Goal: Information Seeking & Learning: Find specific fact

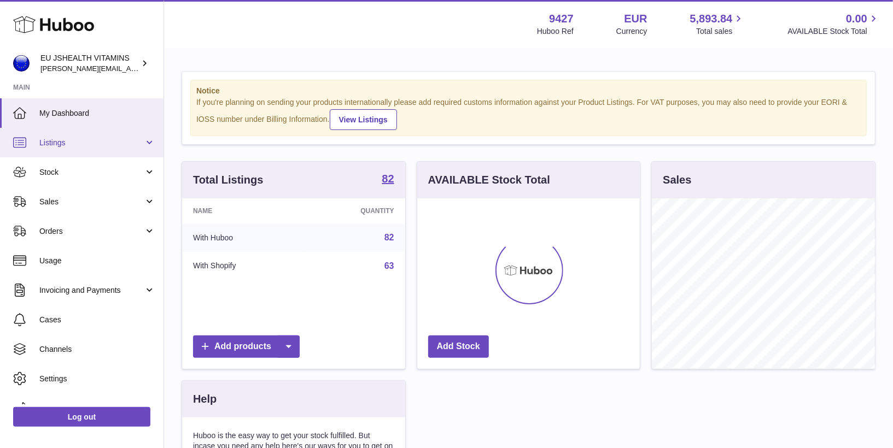
scroll to position [170, 223]
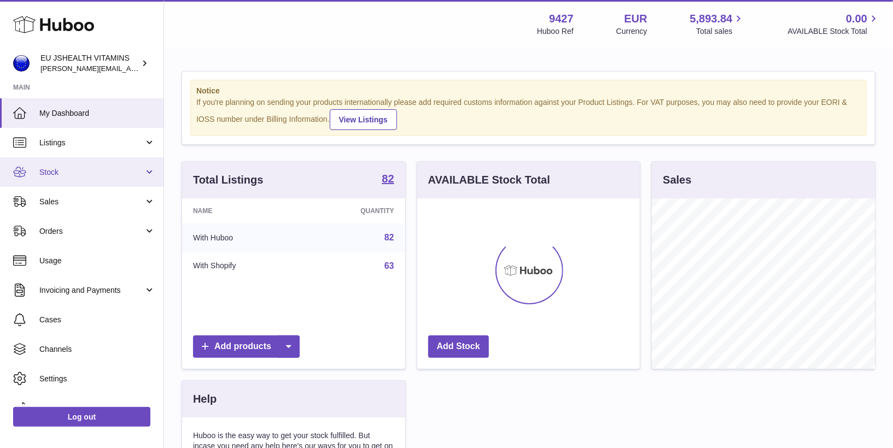
click at [80, 167] on span "Stock" at bounding box center [91, 172] width 104 height 10
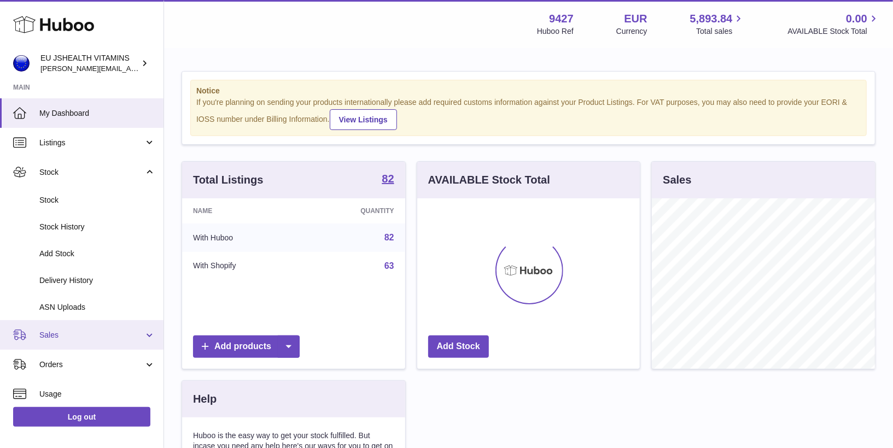
click at [66, 333] on span "Sales" at bounding box center [91, 335] width 104 height 10
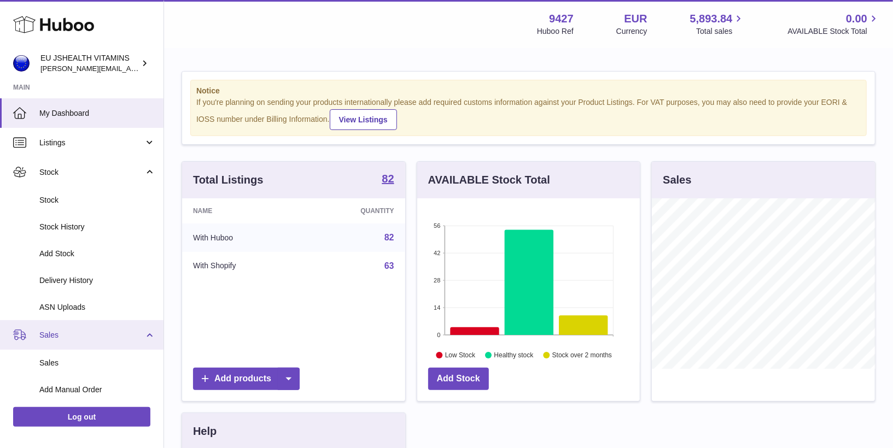
click at [73, 337] on span "Sales" at bounding box center [91, 335] width 104 height 10
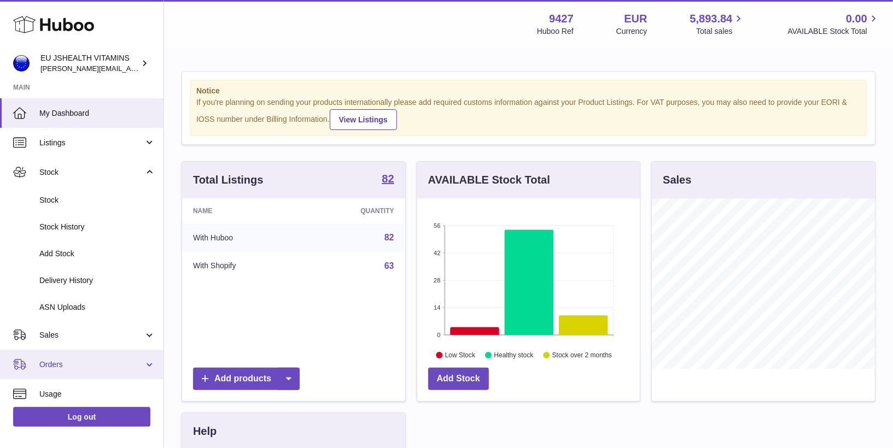
click at [73, 365] on span "Orders" at bounding box center [91, 365] width 104 height 10
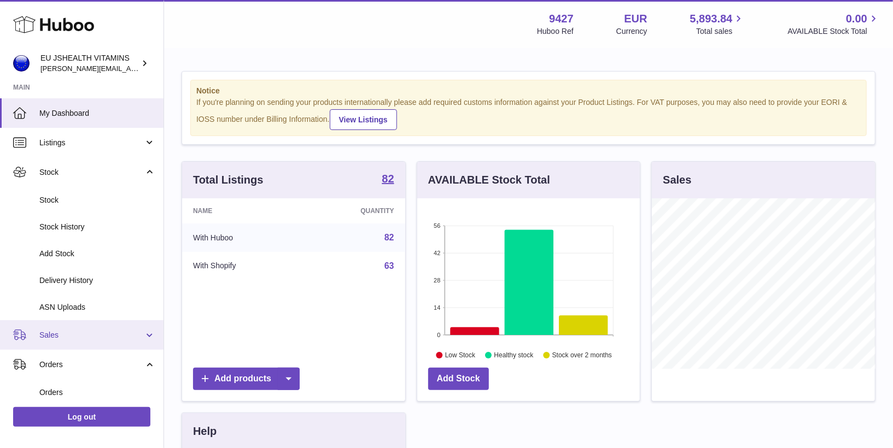
click at [69, 332] on span "Sales" at bounding box center [91, 335] width 104 height 10
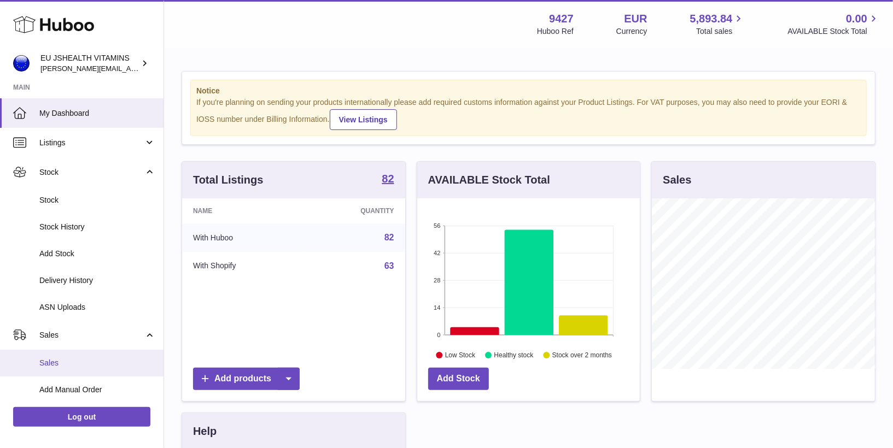
click at [68, 363] on span "Sales" at bounding box center [97, 363] width 116 height 10
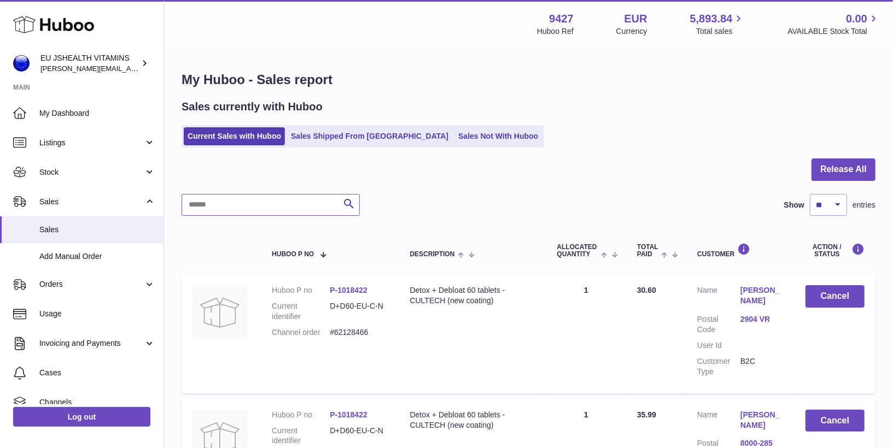
click at [236, 197] on input "text" at bounding box center [271, 205] width 178 height 22
paste input "********"
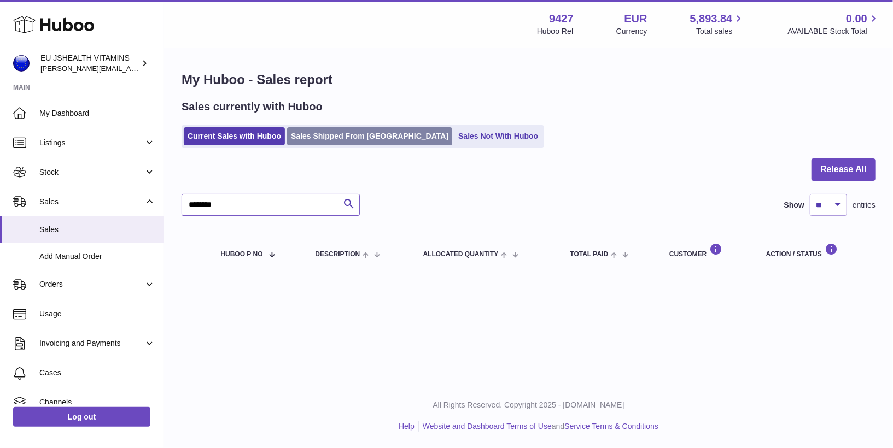
type input "********"
click at [332, 130] on link "Sales Shipped From [GEOGRAPHIC_DATA]" at bounding box center [369, 136] width 165 height 18
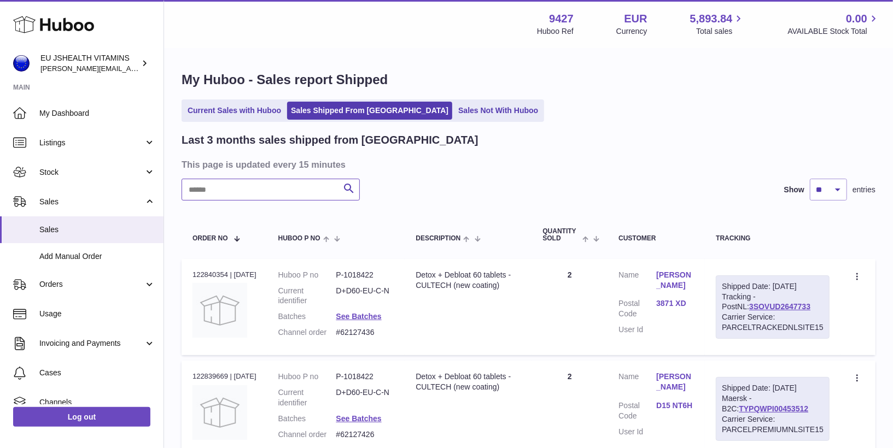
click at [272, 191] on input "text" at bounding box center [271, 190] width 178 height 22
paste input "********"
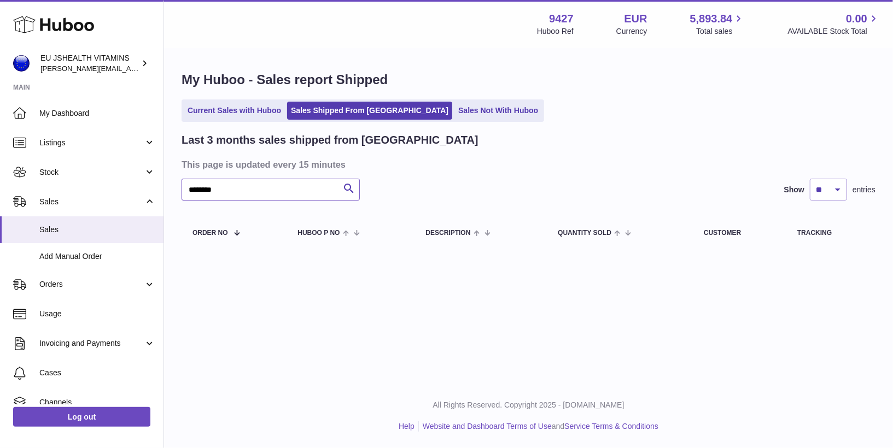
type input "********"
click at [432, 122] on div "My Huboo - Sales report Shipped Current Sales with Huboo Sales Shipped From Hub…" at bounding box center [528, 162] width 729 height 226
click at [454, 107] on link "Sales Not With Huboo" at bounding box center [497, 111] width 87 height 18
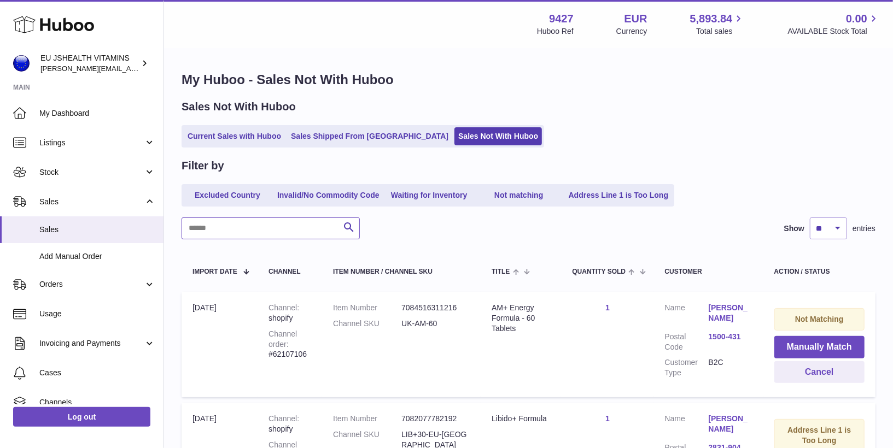
click at [261, 232] on input "text" at bounding box center [271, 229] width 178 height 22
paste input "********"
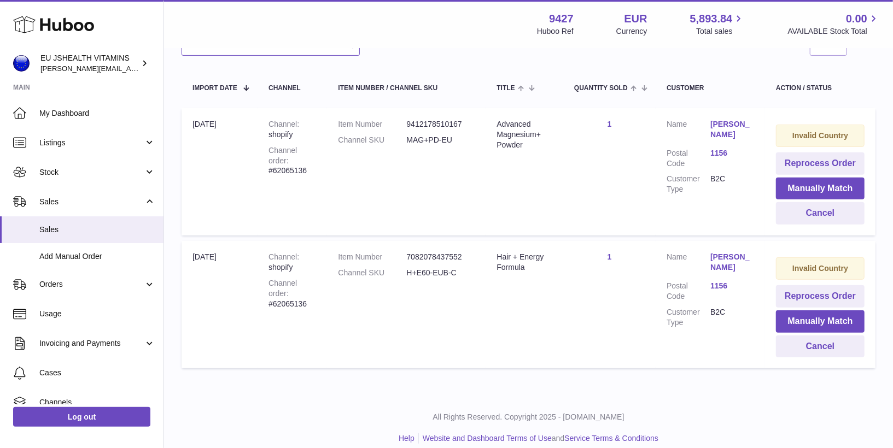
scroll to position [186, 0]
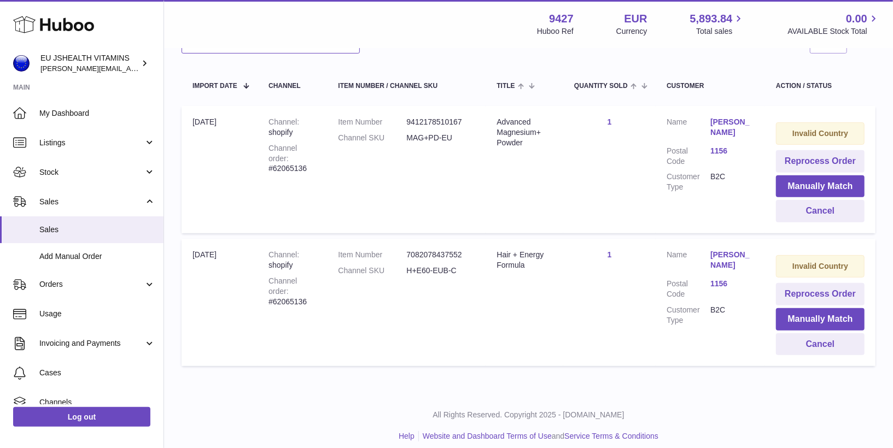
type input "********"
drag, startPoint x: 458, startPoint y: 141, endPoint x: 411, endPoint y: 141, distance: 47.0
click at [411, 141] on dd "MAG+PD-EU" at bounding box center [440, 138] width 68 height 10
drag, startPoint x: 408, startPoint y: 140, endPoint x: 460, endPoint y: 141, distance: 51.4
click at [460, 141] on dd "MAG+PD-EU" at bounding box center [440, 138] width 68 height 10
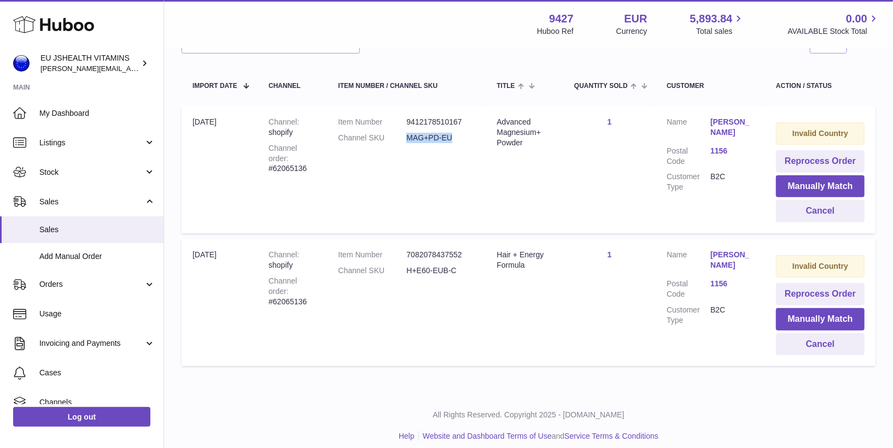
copy dd "MAG+PD-EU"
drag, startPoint x: 471, startPoint y: 271, endPoint x: 404, endPoint y: 272, distance: 66.7
click at [404, 272] on dl "Item Number 7082078437552 Channel SKU H+E60-EUB-C" at bounding box center [406, 266] width 137 height 32
copy dl "H+E60-EUB-C"
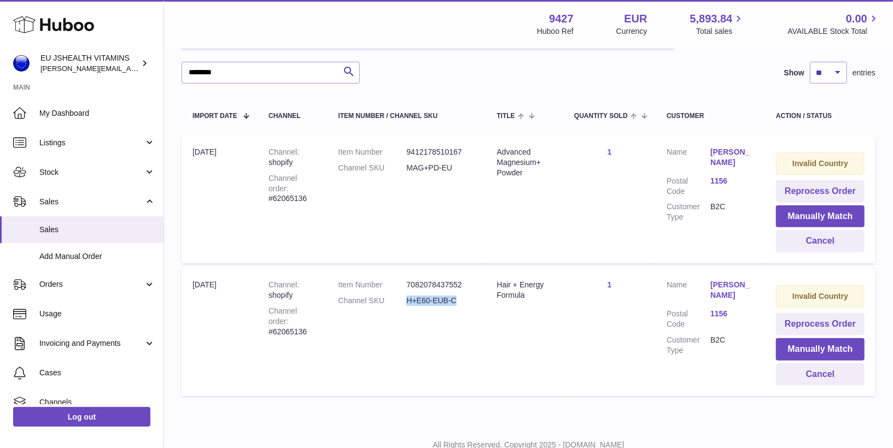
scroll to position [152, 0]
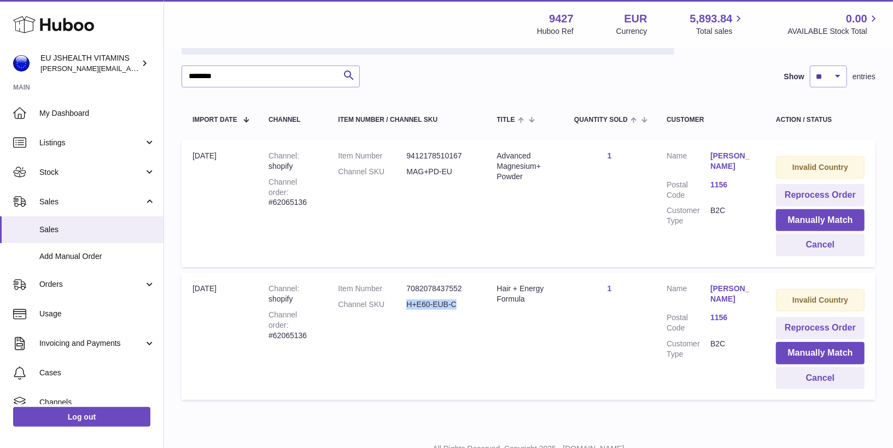
click at [723, 151] on link "Mathea Sande" at bounding box center [732, 161] width 44 height 21
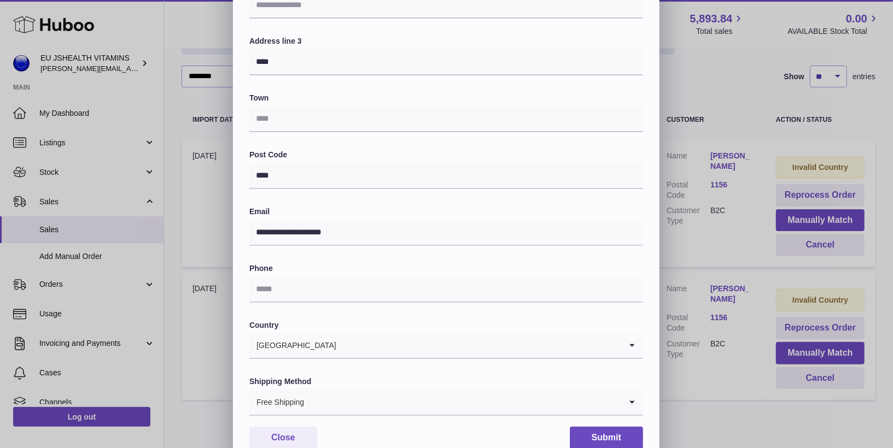
scroll to position [209, 0]
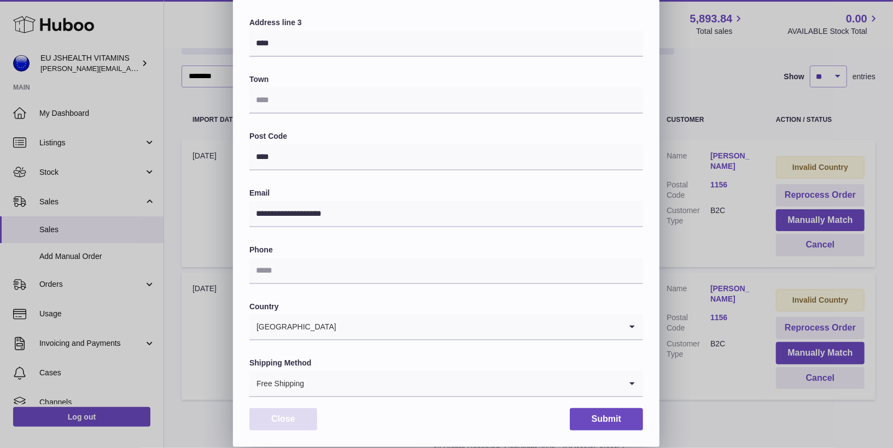
click at [277, 429] on button "Close" at bounding box center [283, 419] width 68 height 22
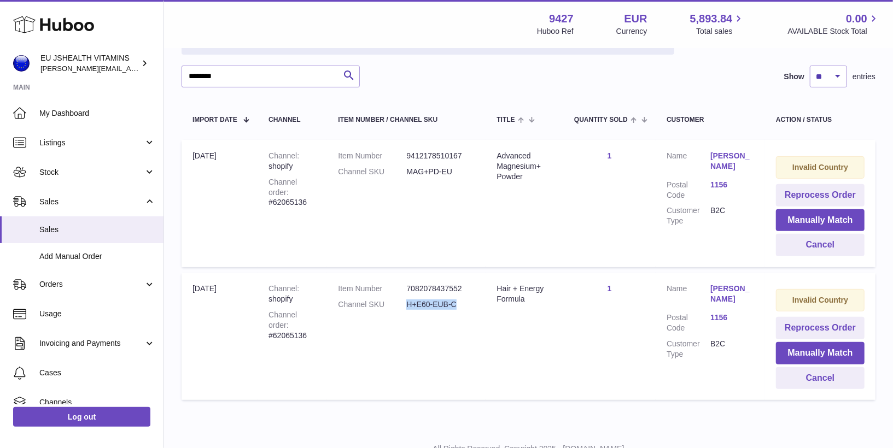
scroll to position [0, 0]
click at [723, 288] on link "Mathea Sande" at bounding box center [732, 294] width 44 height 21
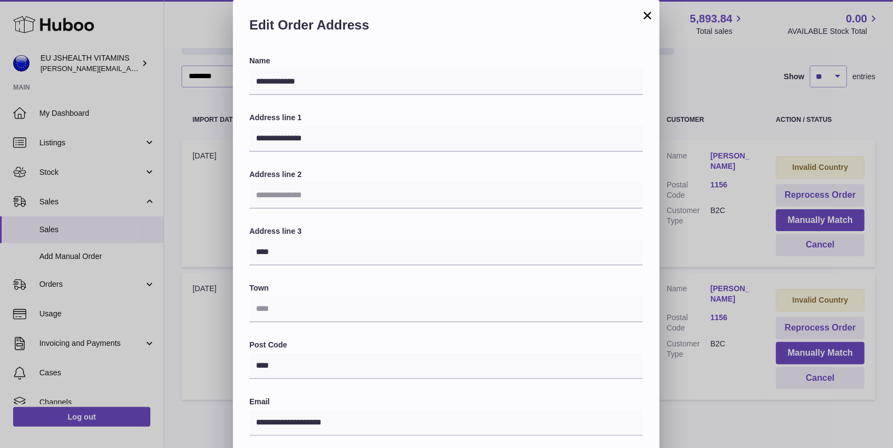
click at [644, 14] on button "×" at bounding box center [647, 15] width 13 height 13
